Goal: Task Accomplishment & Management: Manage account settings

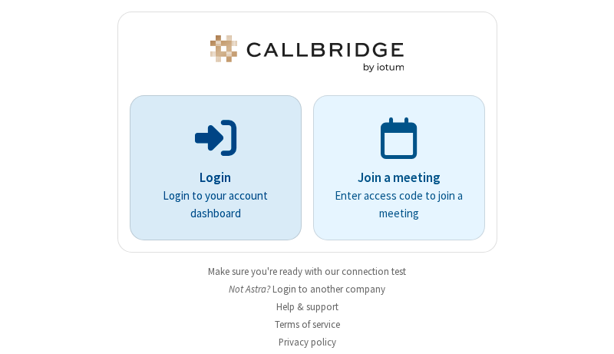
click at [210, 177] on p "Login" at bounding box center [215, 178] width 129 height 20
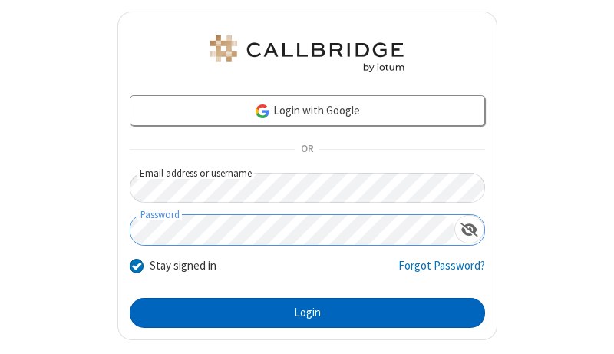
click at [301, 313] on button "Login" at bounding box center [308, 313] width 356 height 31
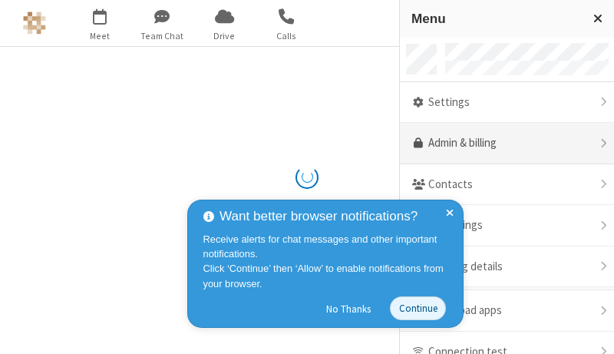
click at [502, 144] on link "Admin & billing" at bounding box center [507, 143] width 214 height 41
